Goal: Ask a question: Seek information or help from site administrators or community

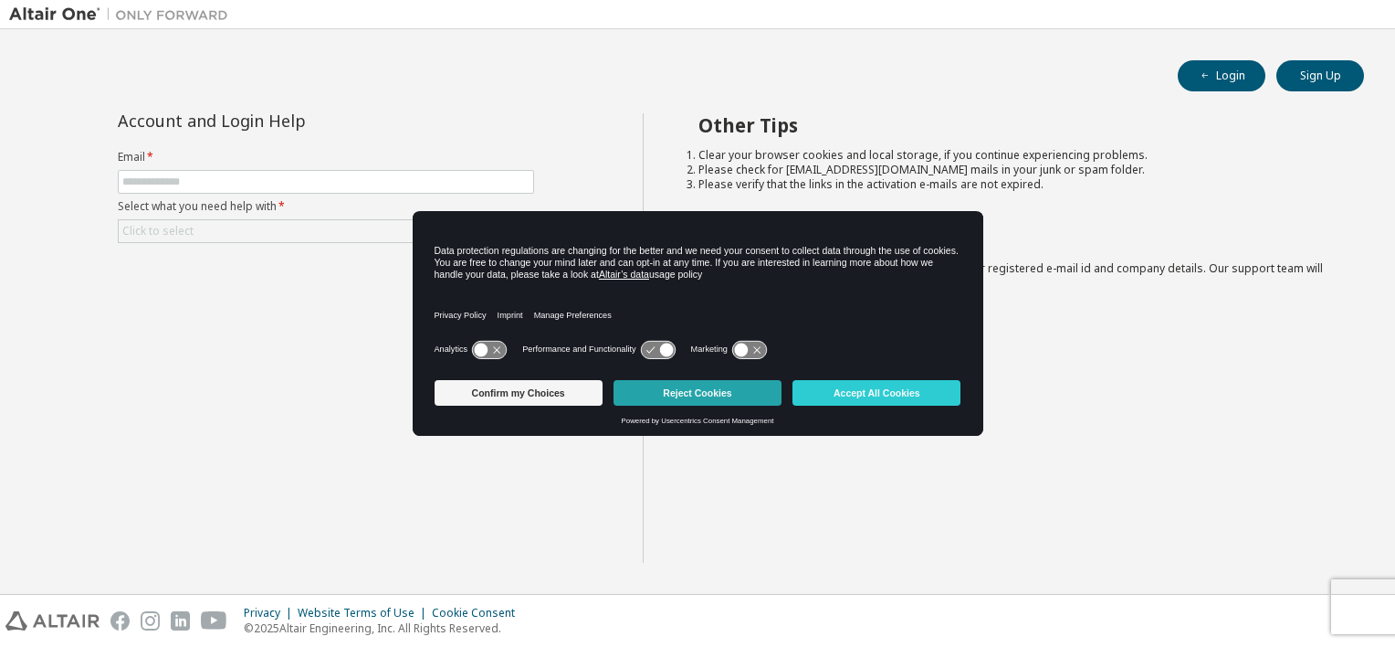
click at [673, 395] on button "Reject Cookies" at bounding box center [698, 393] width 168 height 26
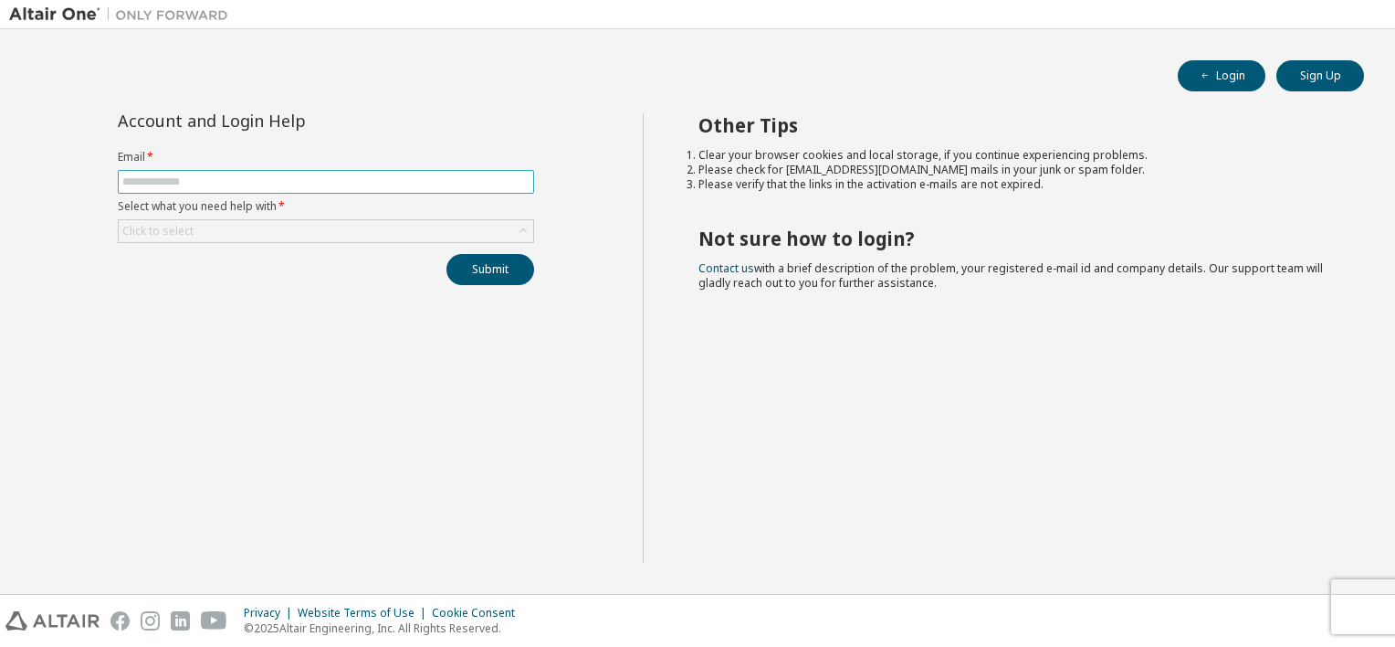
click at [344, 186] on input "text" at bounding box center [325, 181] width 407 height 15
type input "**********"
click at [437, 230] on div "Click to select" at bounding box center [326, 231] width 415 height 22
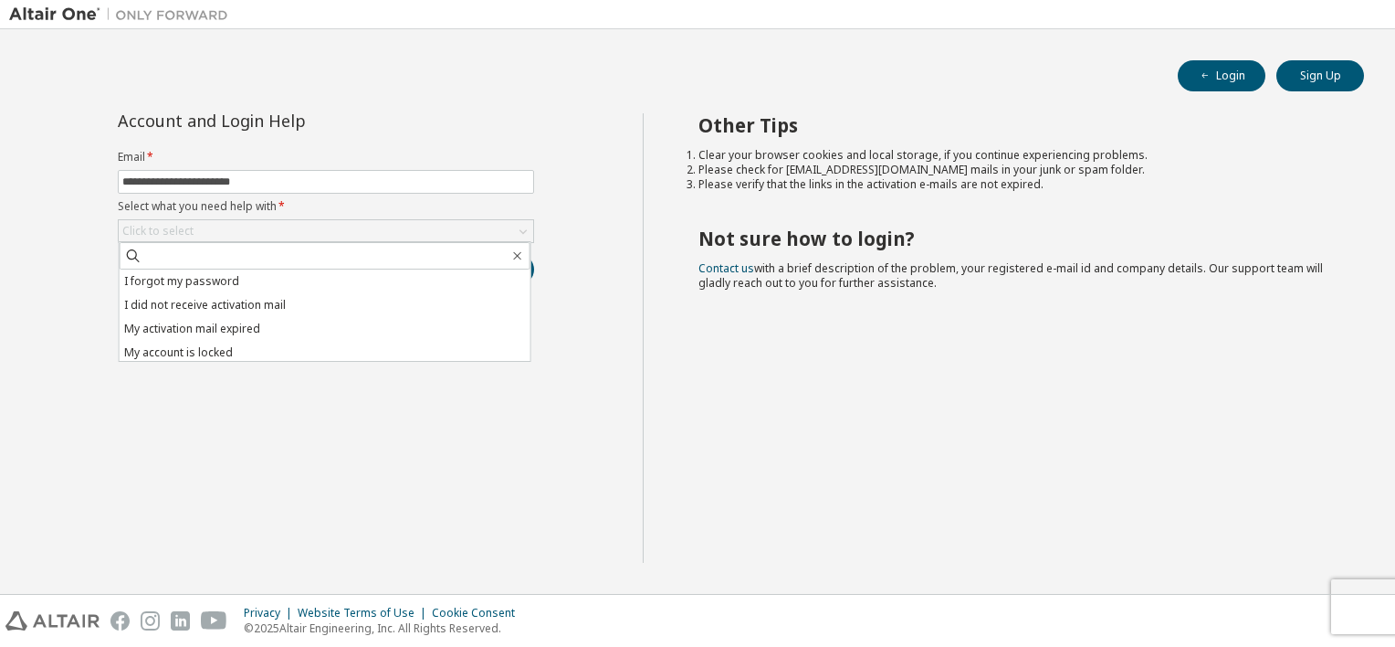
click at [408, 278] on li "I forgot my password" at bounding box center [325, 281] width 411 height 24
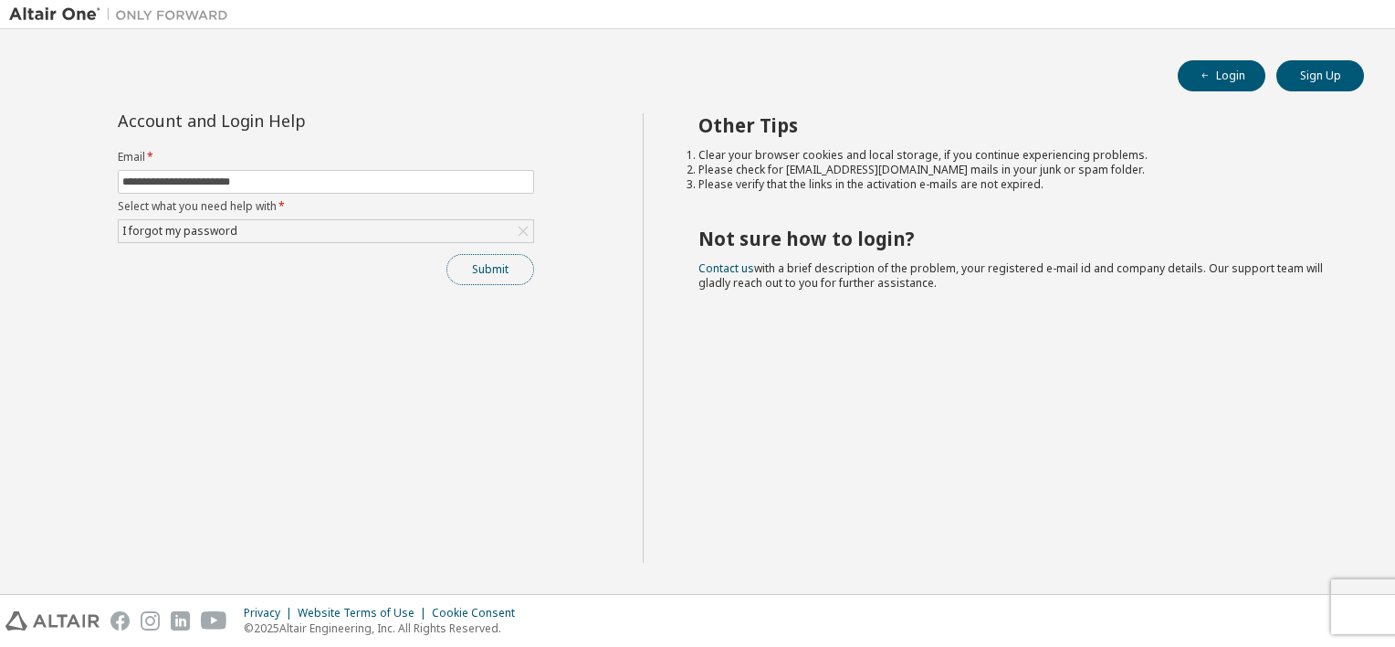
click at [494, 273] on button "Submit" at bounding box center [491, 269] width 88 height 31
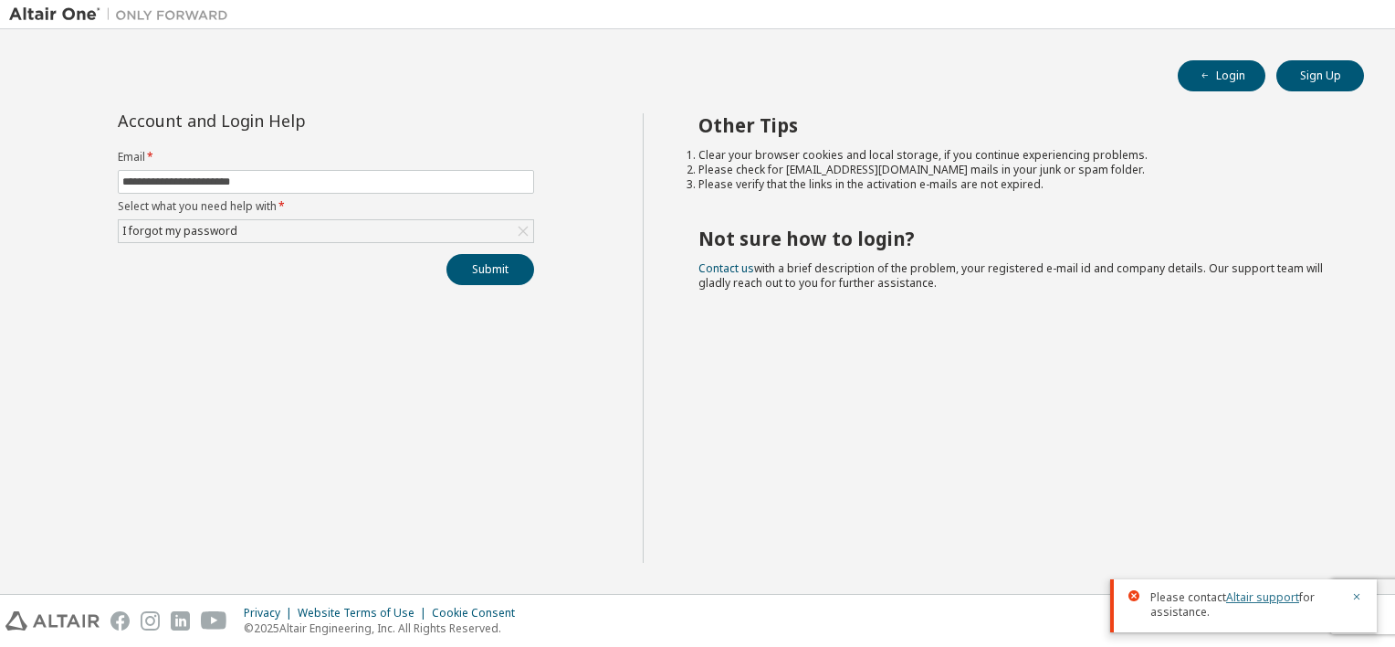
click at [1268, 598] on link "Altair support" at bounding box center [1262, 597] width 73 height 16
click at [1011, 339] on div "Other Tips Clear your browser cookies and local storage, if you continue experi…" at bounding box center [1015, 337] width 744 height 449
click at [1283, 83] on button "Sign Up" at bounding box center [1321, 75] width 88 height 31
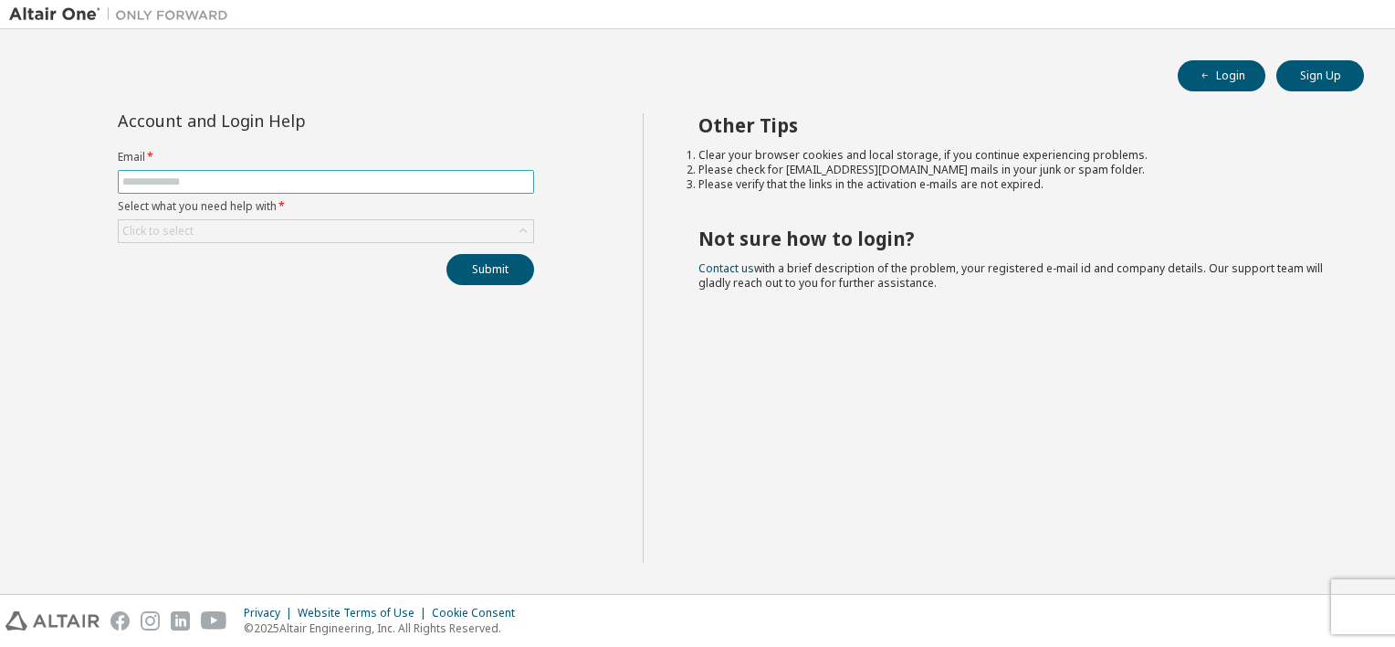
click at [431, 183] on input "text" at bounding box center [325, 181] width 407 height 15
type input "**********"
click at [500, 237] on div "Click to select" at bounding box center [326, 231] width 415 height 22
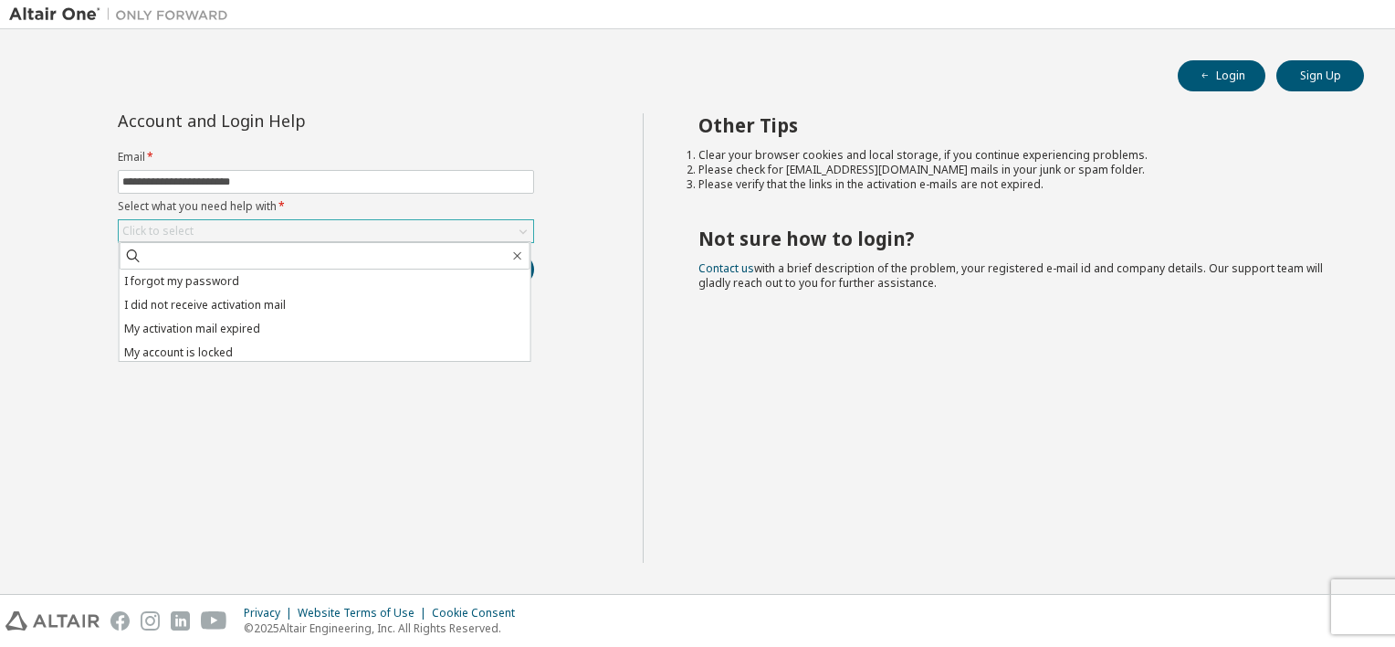
scroll to position [51, 0]
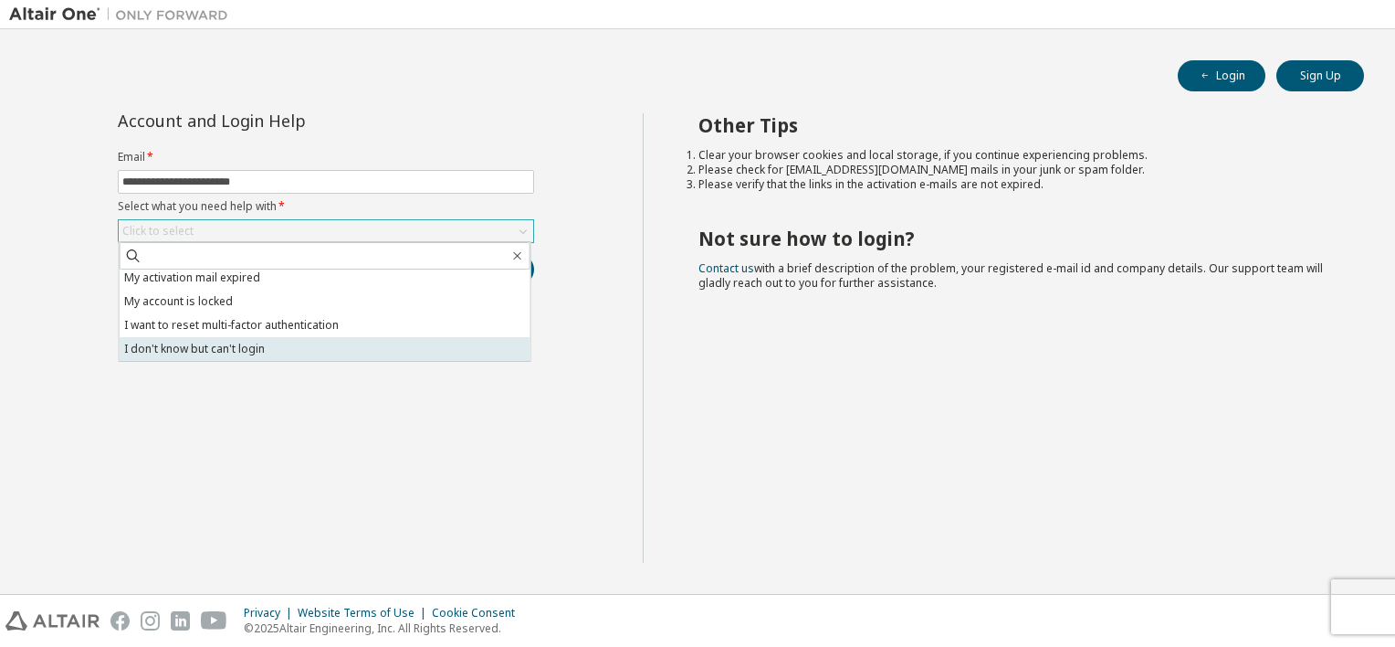
click at [415, 351] on li "I don't know but can't login" at bounding box center [325, 349] width 411 height 24
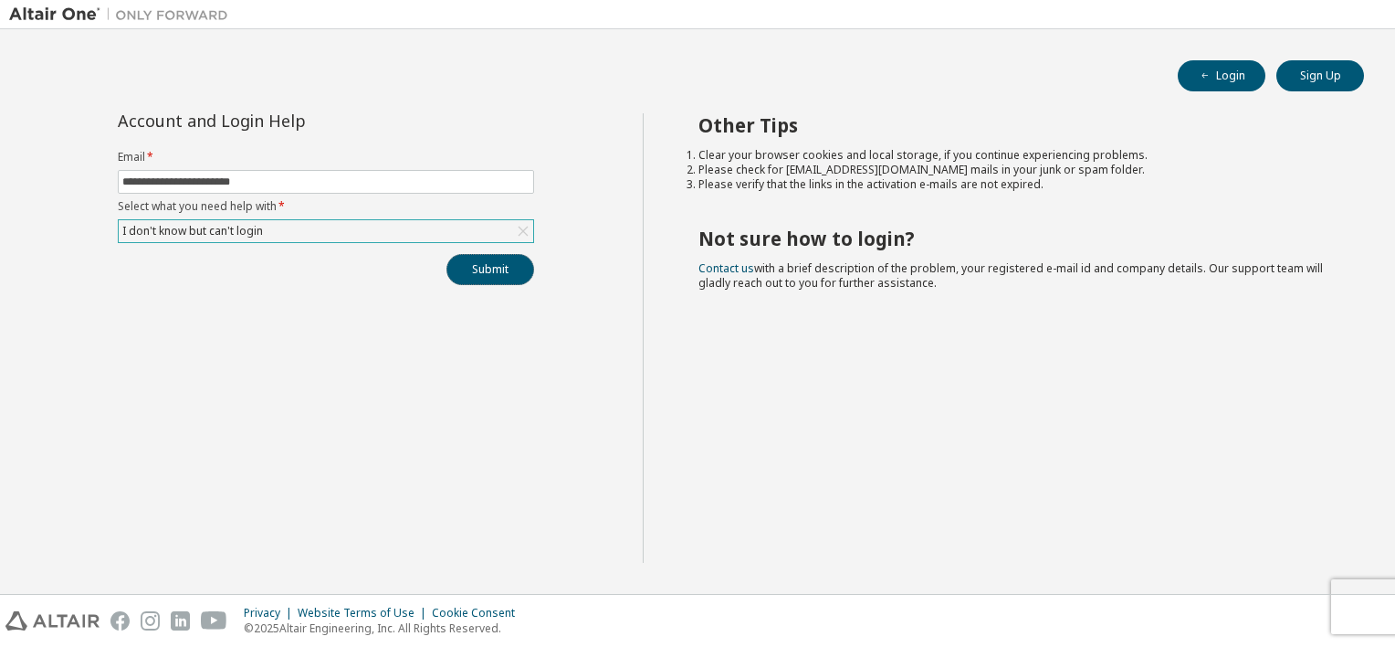
click at [515, 267] on button "Submit" at bounding box center [491, 269] width 88 height 31
click at [1260, 597] on link "Altair support" at bounding box center [1262, 597] width 73 height 16
click at [1246, 599] on link "Altair support" at bounding box center [1262, 597] width 73 height 16
click at [487, 273] on button "Submit" at bounding box center [491, 269] width 88 height 31
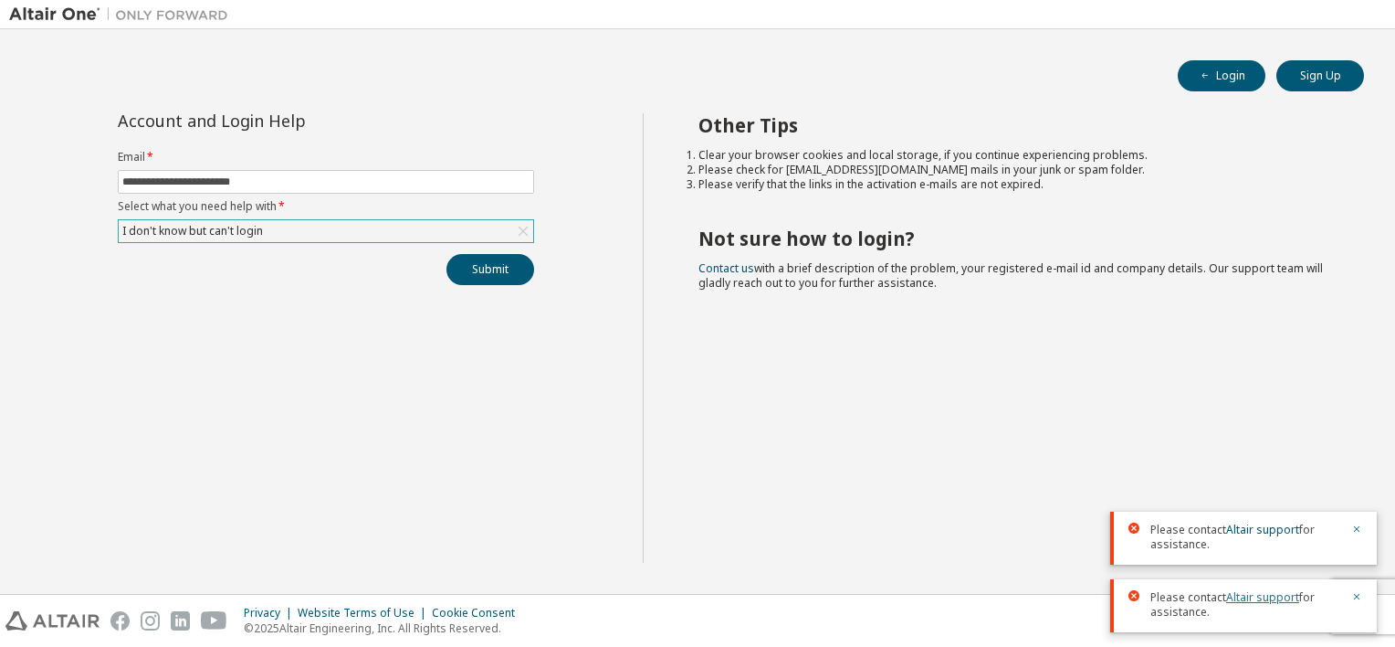
click at [1245, 600] on link "Altair support" at bounding box center [1262, 597] width 73 height 16
click at [1243, 596] on link "Altair support" at bounding box center [1262, 597] width 73 height 16
